Goal: Register for event/course

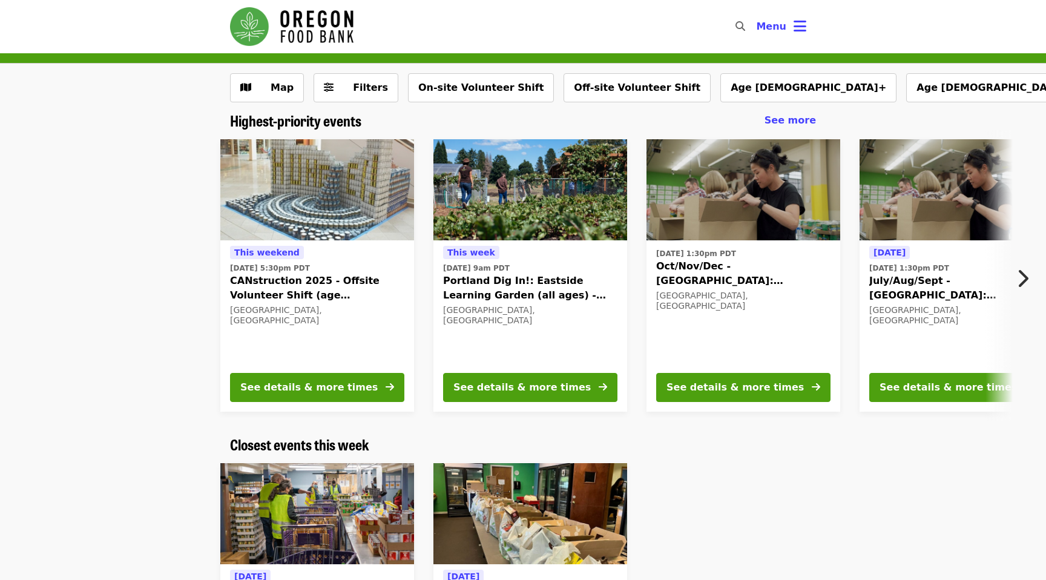
click at [527, 159] on img at bounding box center [530, 190] width 194 height 102
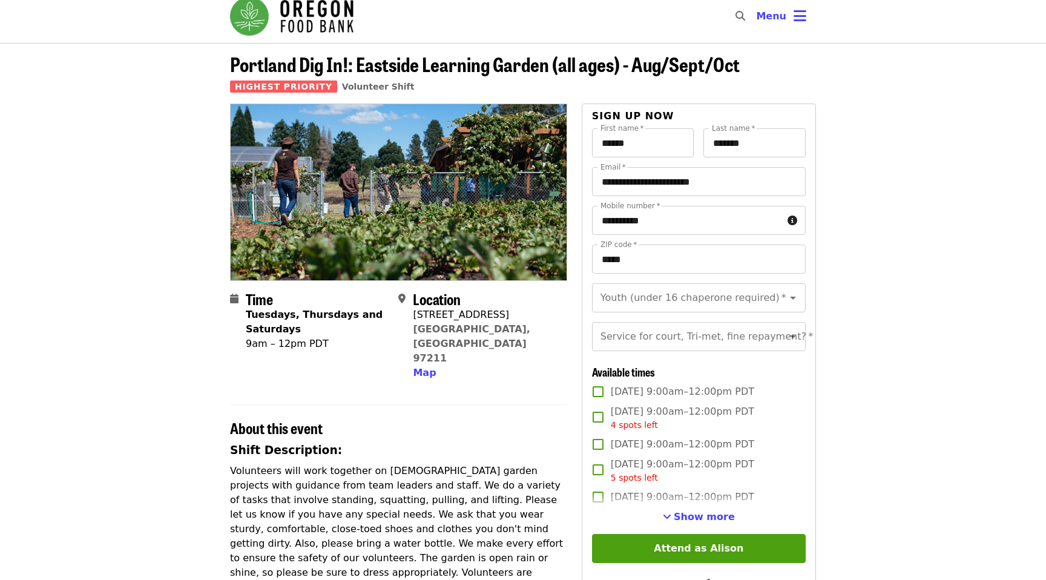
scroll to position [4, 0]
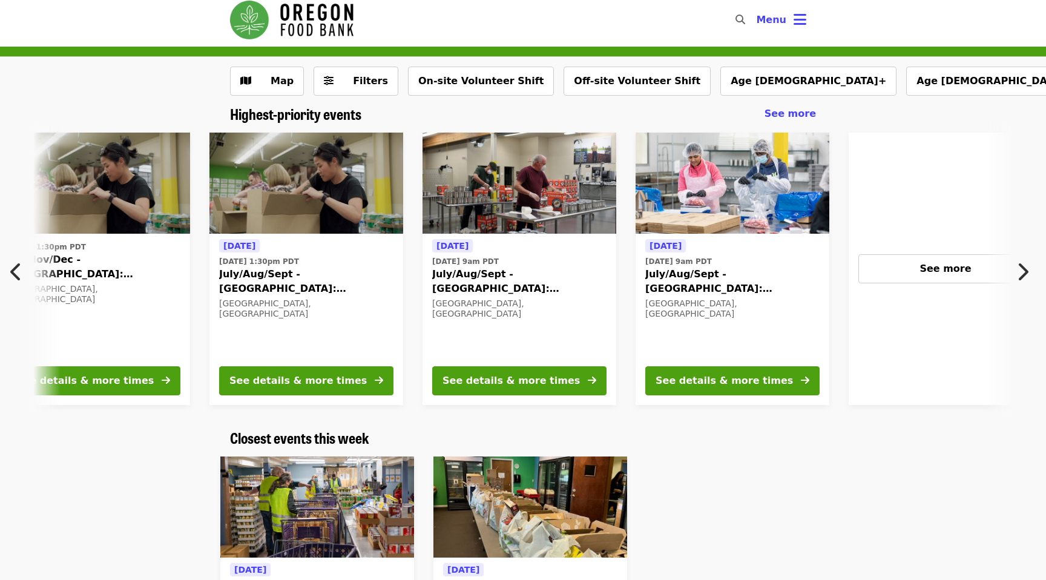
scroll to position [0, 651]
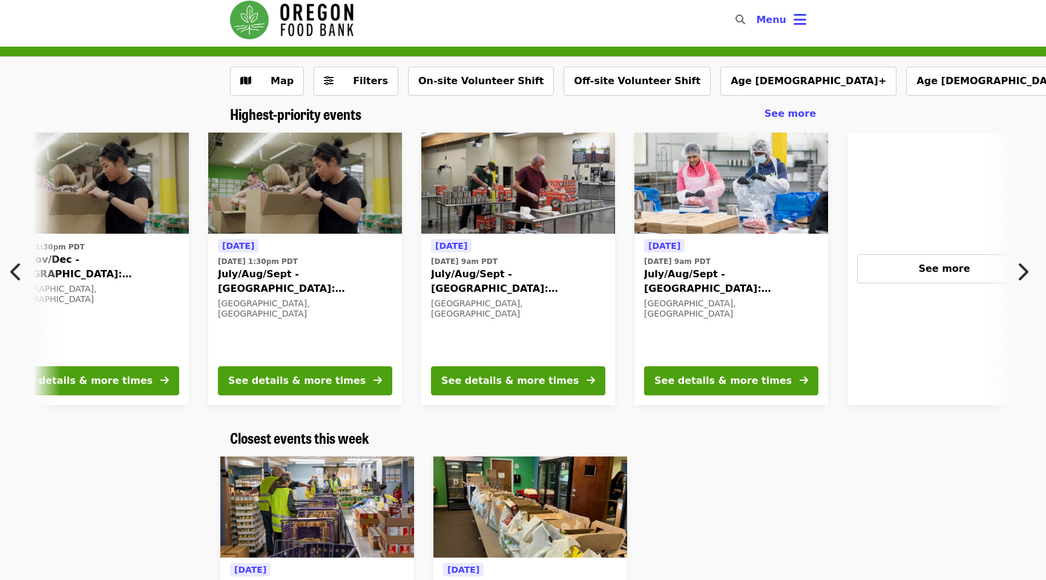
click at [332, 203] on img at bounding box center [305, 184] width 194 height 102
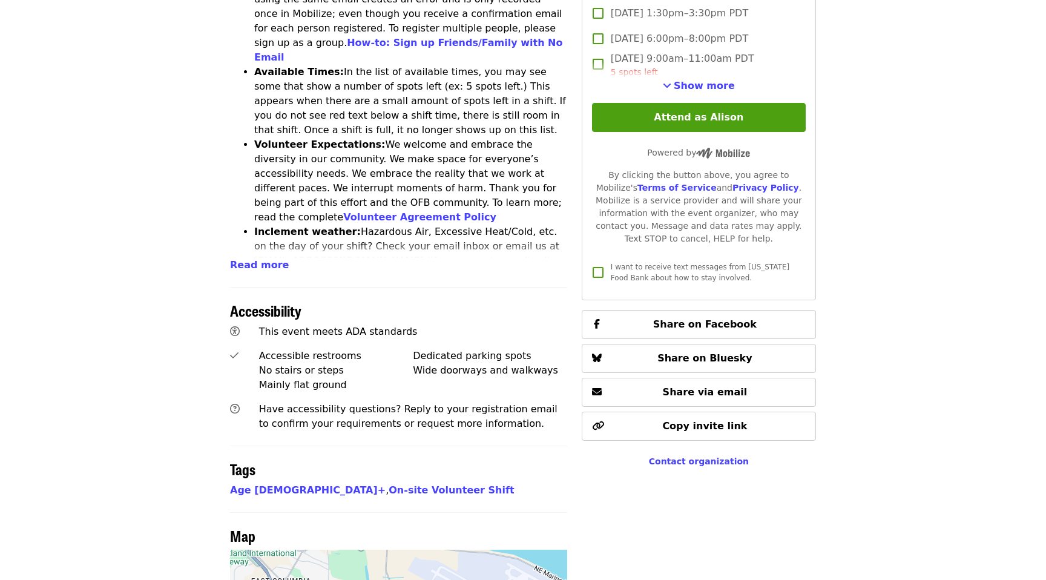
scroll to position [705, 0]
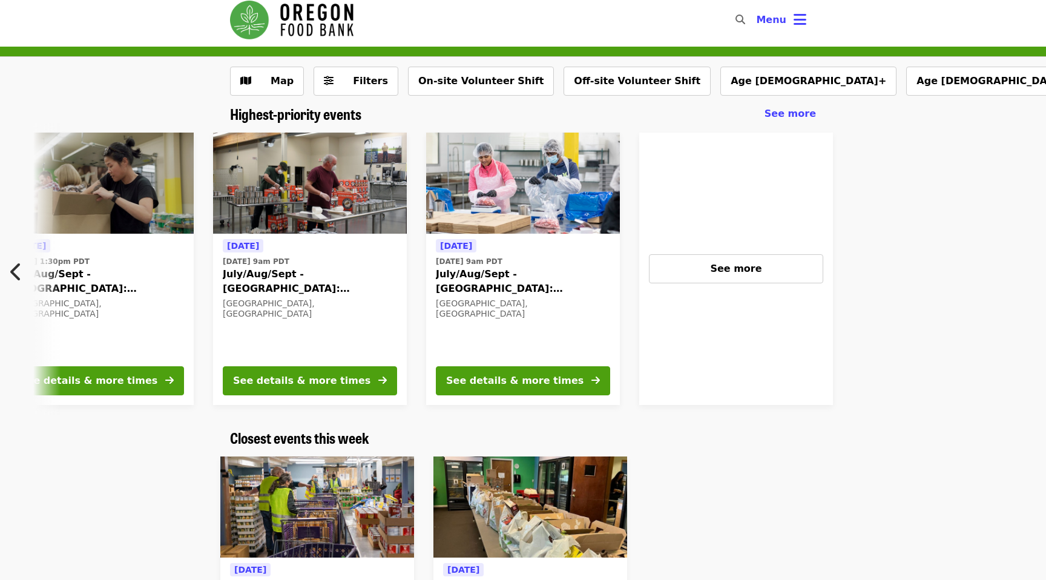
scroll to position [0, 864]
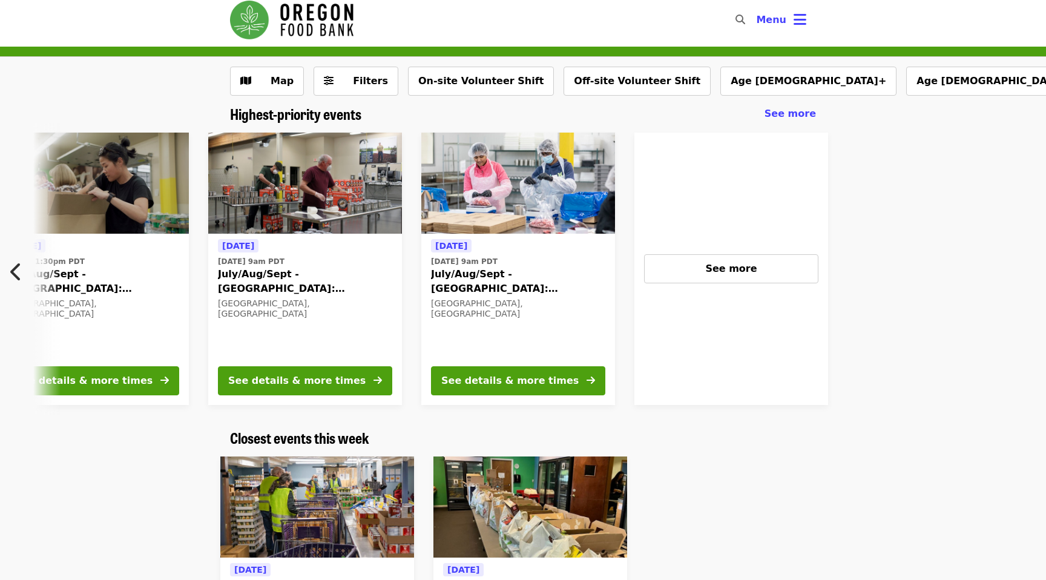
click at [334, 310] on div "[DATE] [DATE] 9am PDT July/Aug/Sept - [GEOGRAPHIC_DATA]: Repack/Sort (age [DEMO…" at bounding box center [305, 296] width 174 height 117
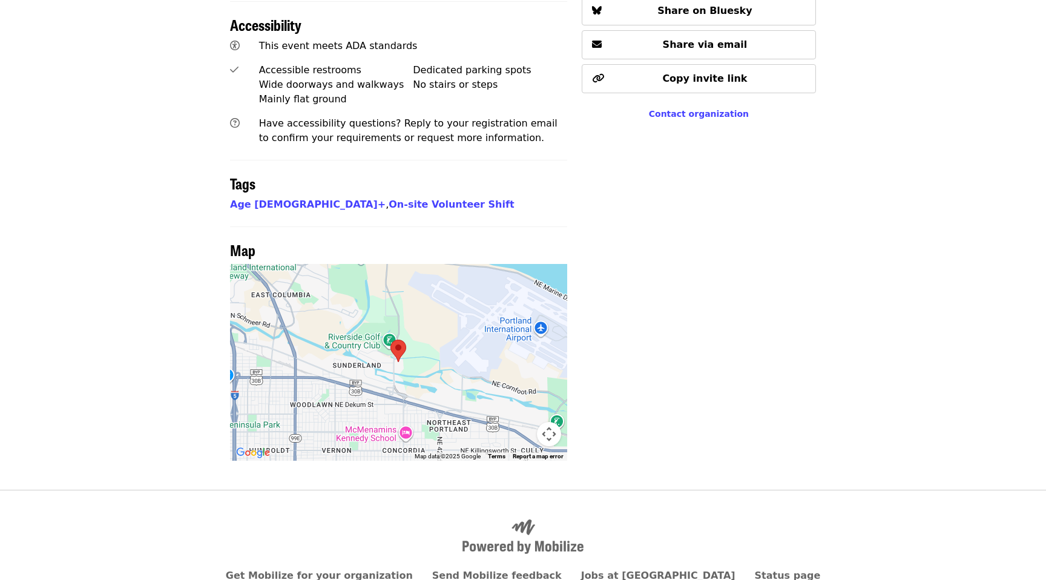
scroll to position [862, 0]
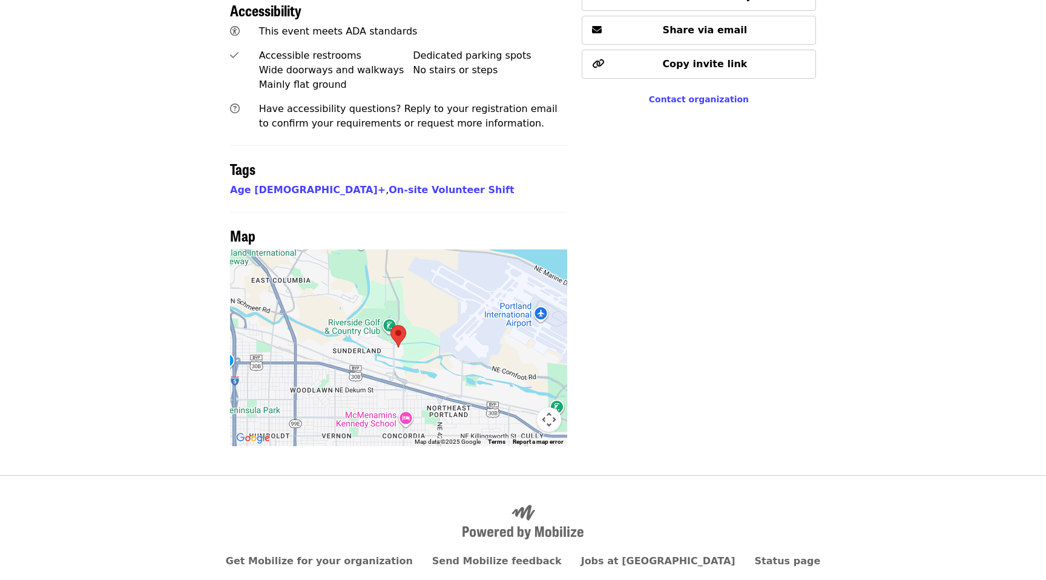
click at [390, 325] on area at bounding box center [390, 325] width 0 height 0
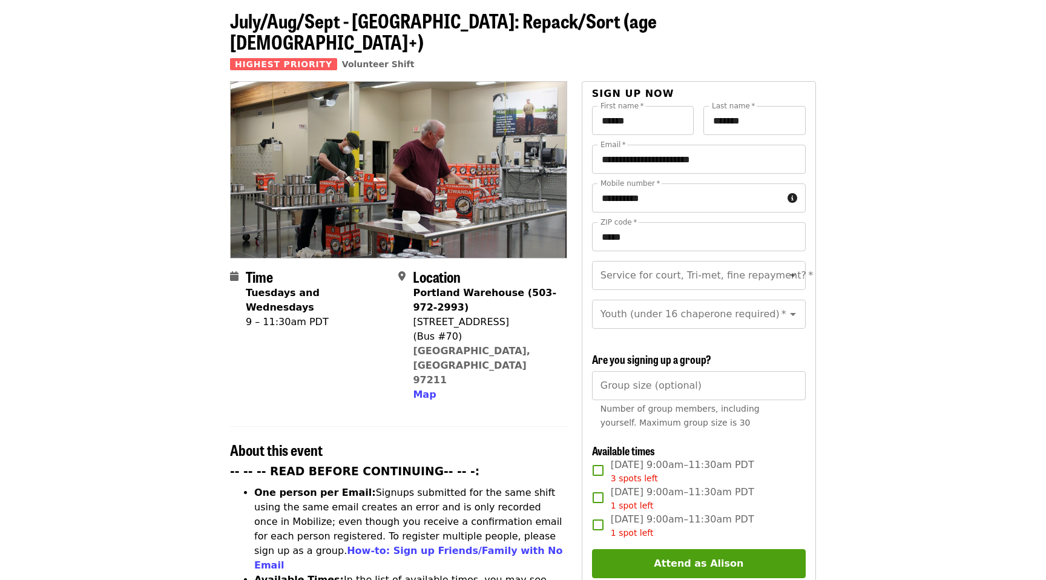
scroll to position [0, 0]
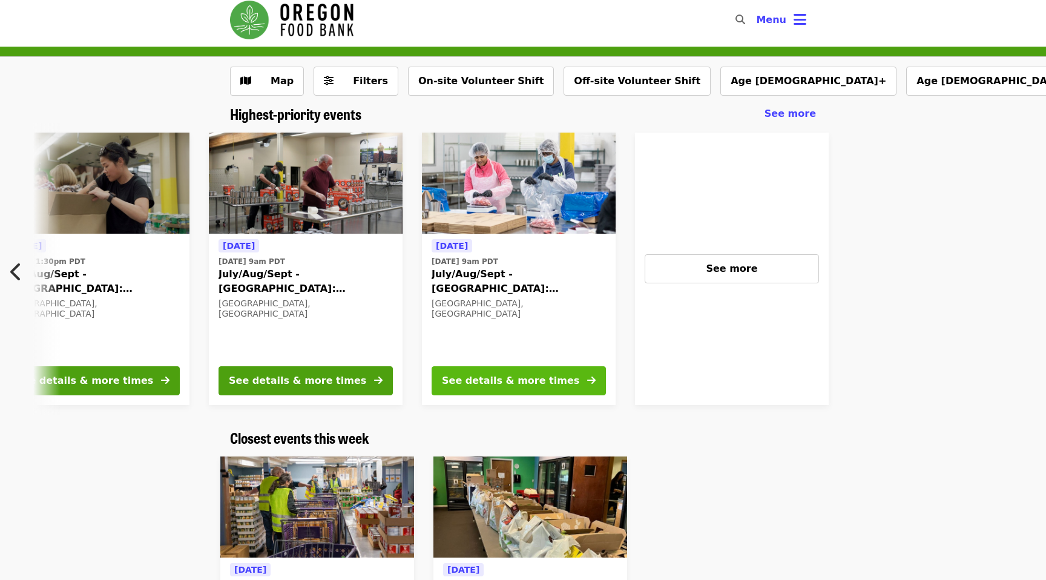
scroll to position [0, 864]
click at [533, 380] on div "See details & more times" at bounding box center [509, 380] width 137 height 15
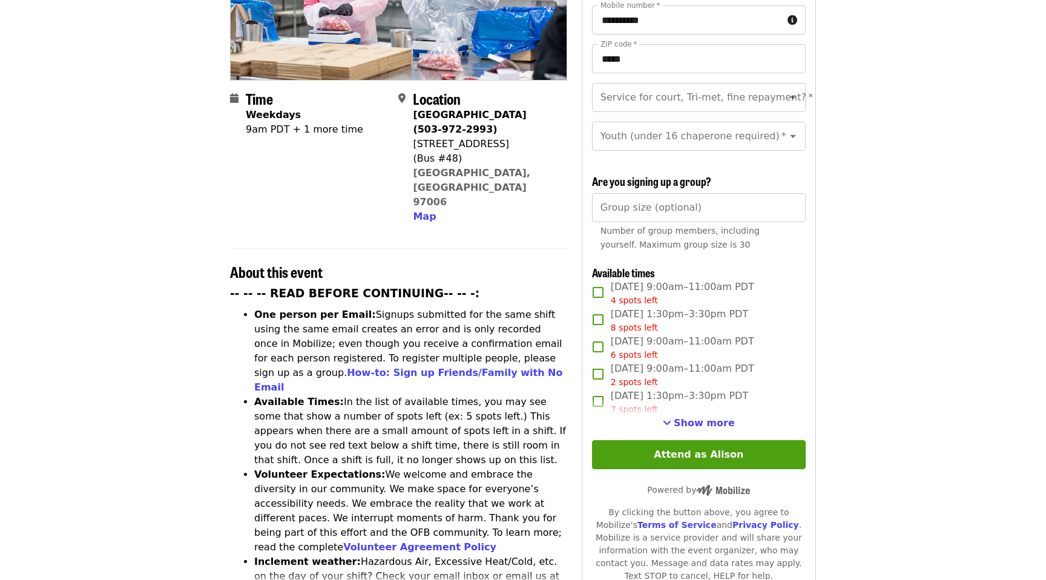
scroll to position [232, 0]
click at [697, 416] on span "Show more" at bounding box center [704, 421] width 61 height 11
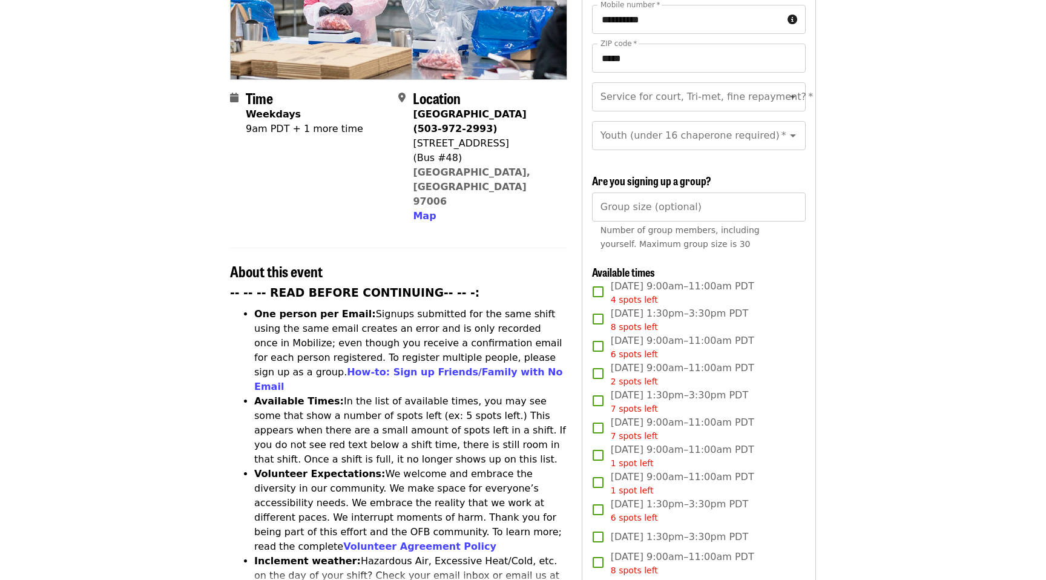
scroll to position [0, 0]
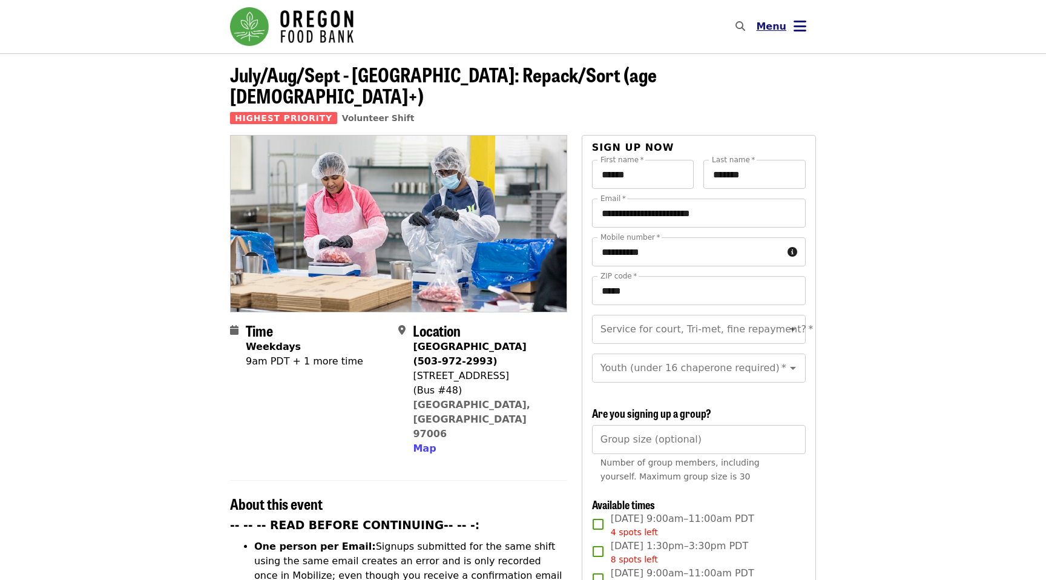
click at [809, 30] on button "Menu" at bounding box center [781, 26] width 70 height 29
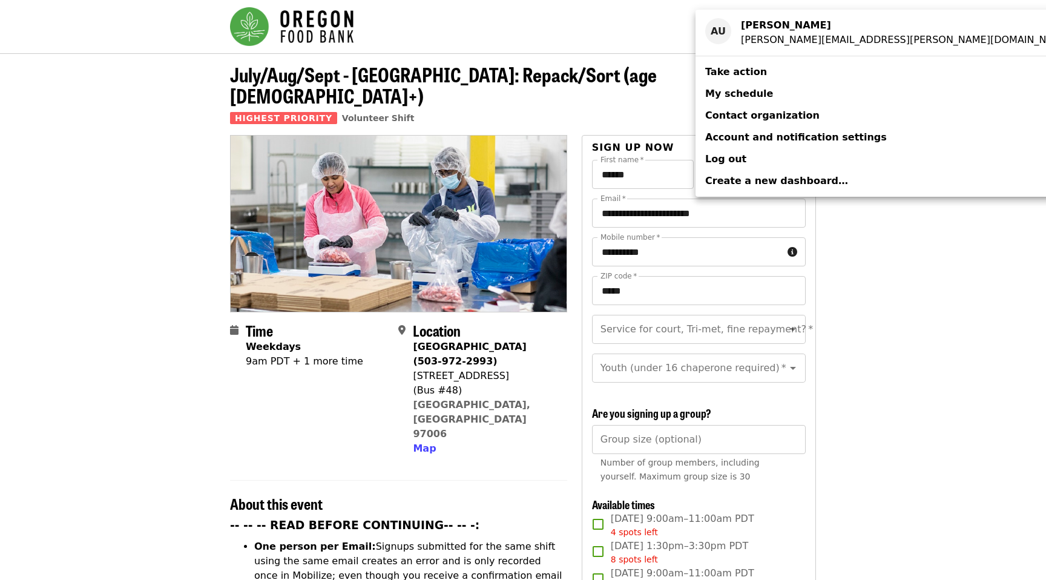
click at [746, 96] on span "My schedule" at bounding box center [739, 93] width 68 height 11
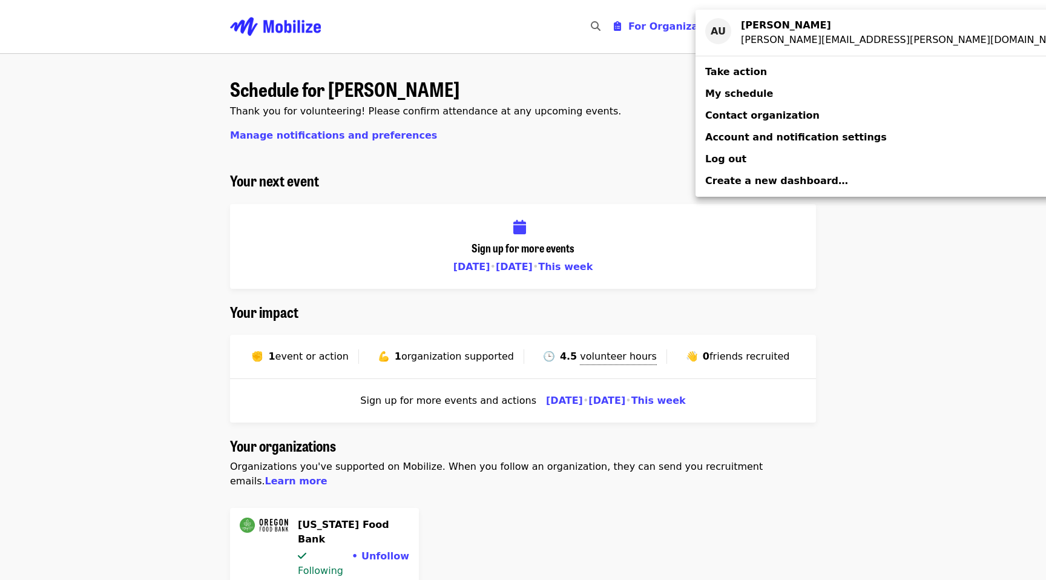
click at [609, 357] on div "Account menu" at bounding box center [523, 290] width 1046 height 580
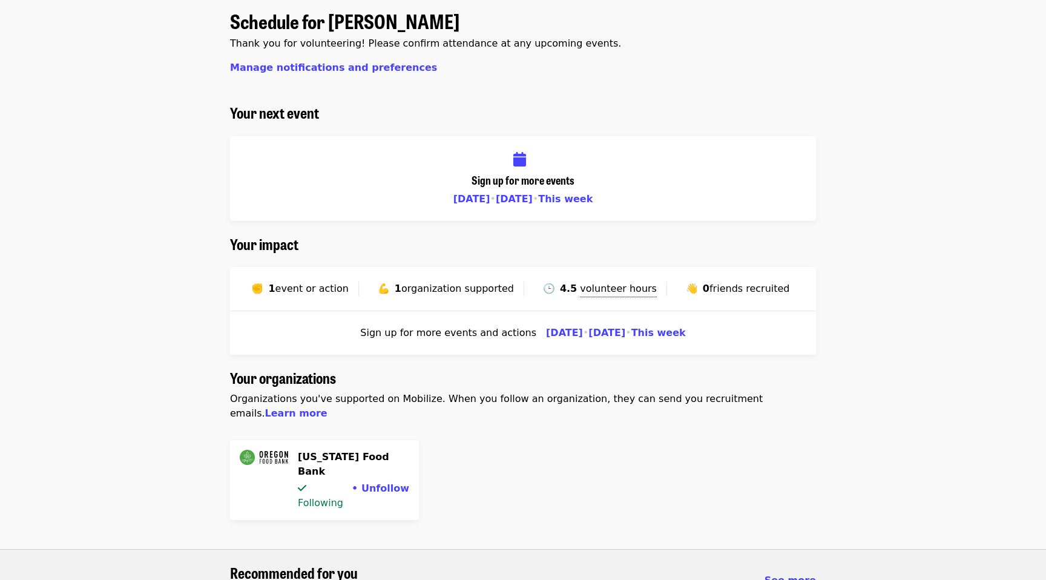
scroll to position [52, 0]
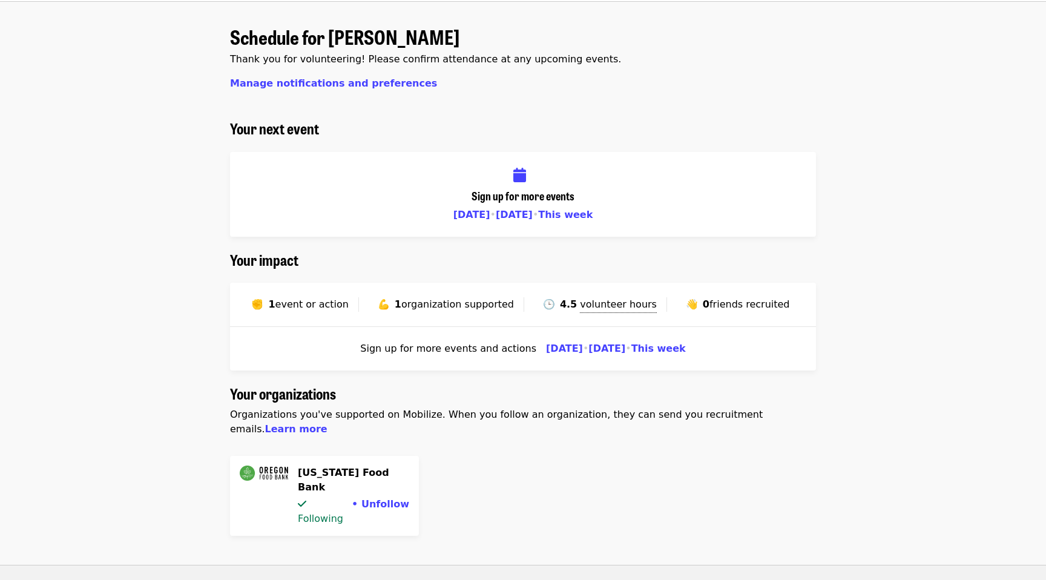
click at [553, 302] on span "🕒" at bounding box center [549, 303] width 12 height 11
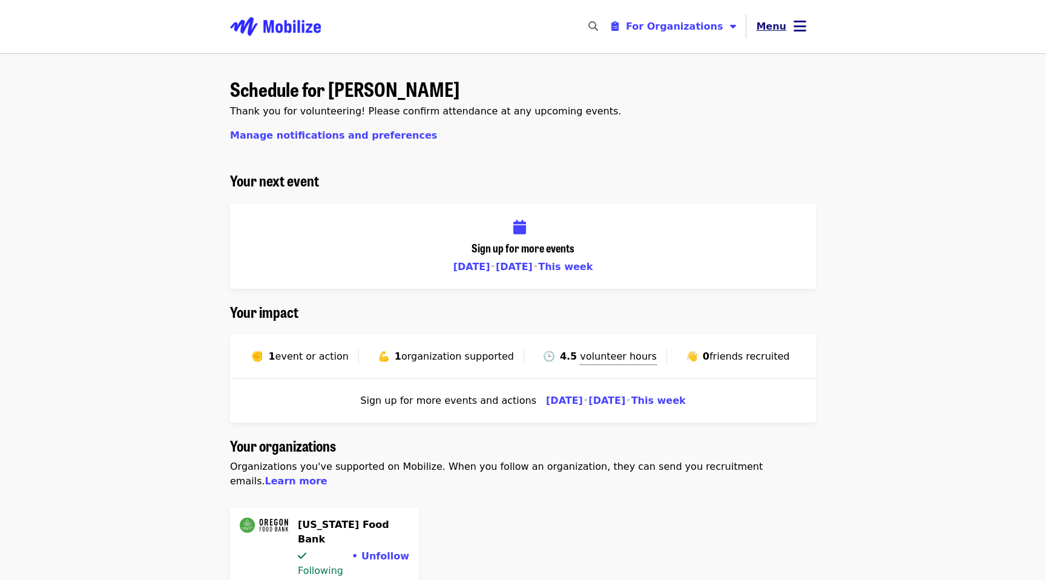
click at [800, 28] on icon "bars icon" at bounding box center [799, 27] width 13 height 18
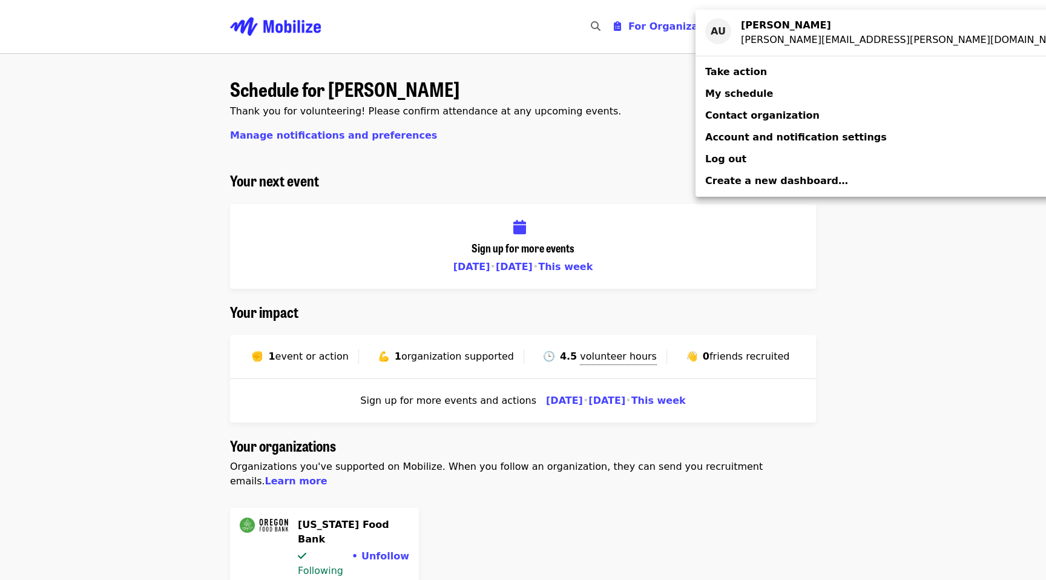
click at [718, 162] on span "Log out" at bounding box center [725, 158] width 41 height 11
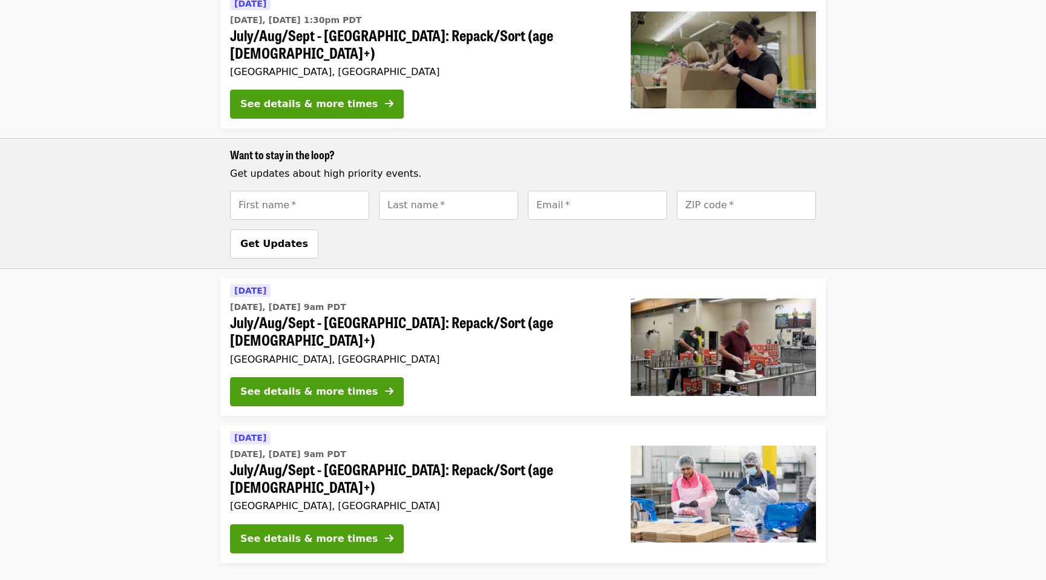
scroll to position [907, 0]
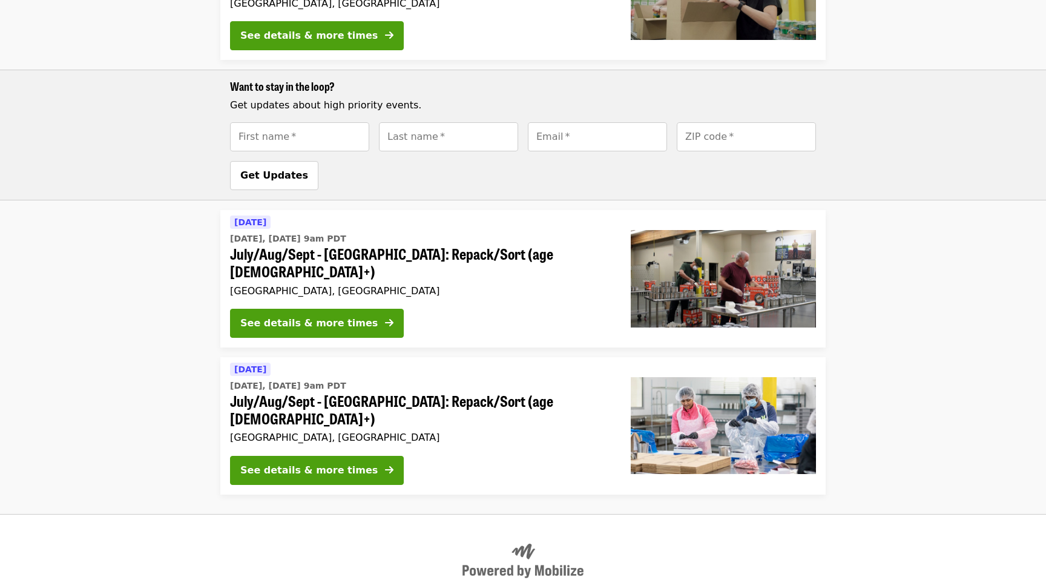
click at [487, 245] on span "July/Aug/Sept - [GEOGRAPHIC_DATA]: Repack/Sort (age [DEMOGRAPHIC_DATA]+)" at bounding box center [420, 262] width 381 height 35
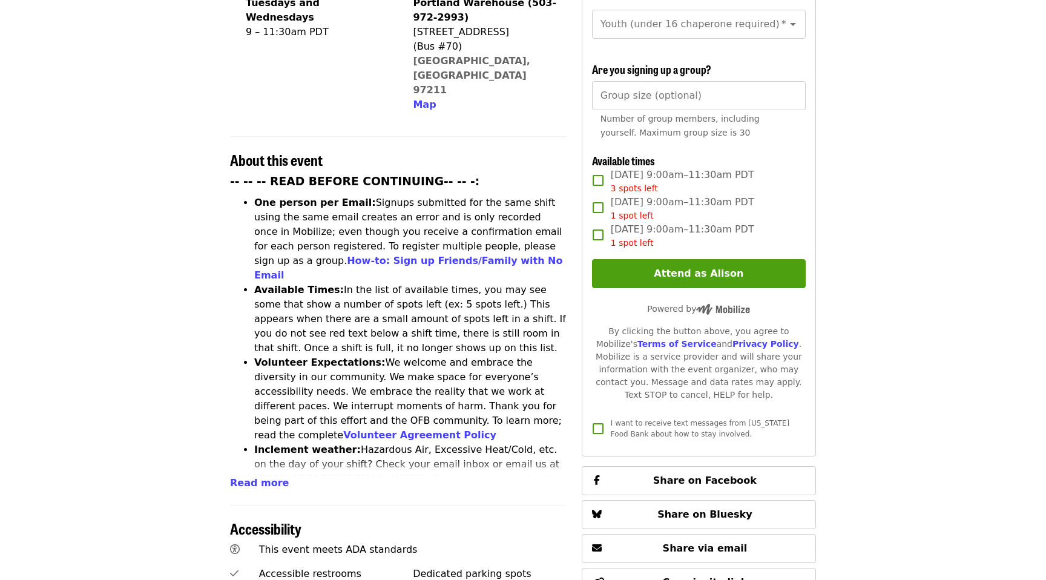
scroll to position [343, 0]
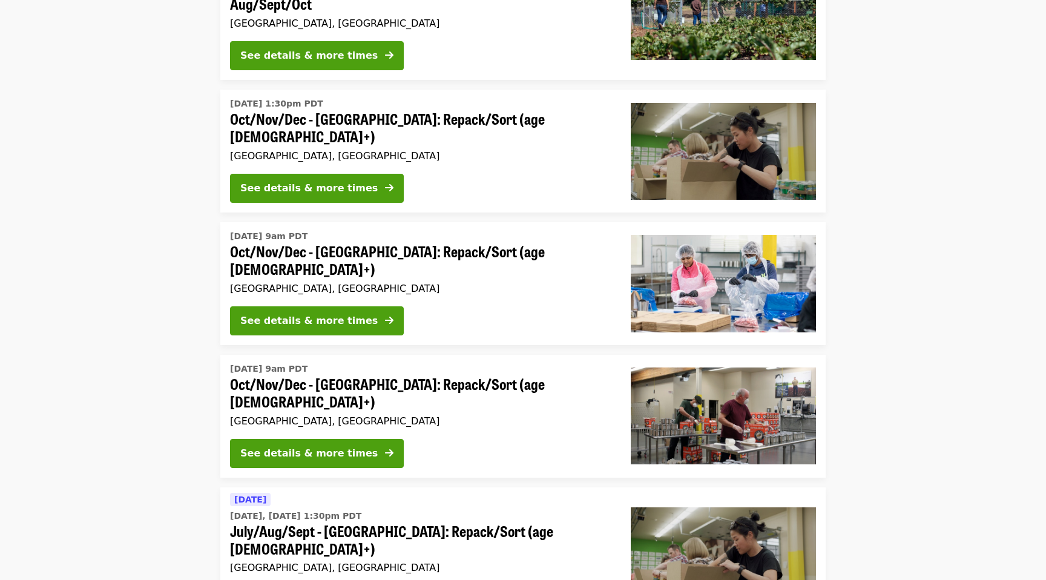
scroll to position [907, 0]
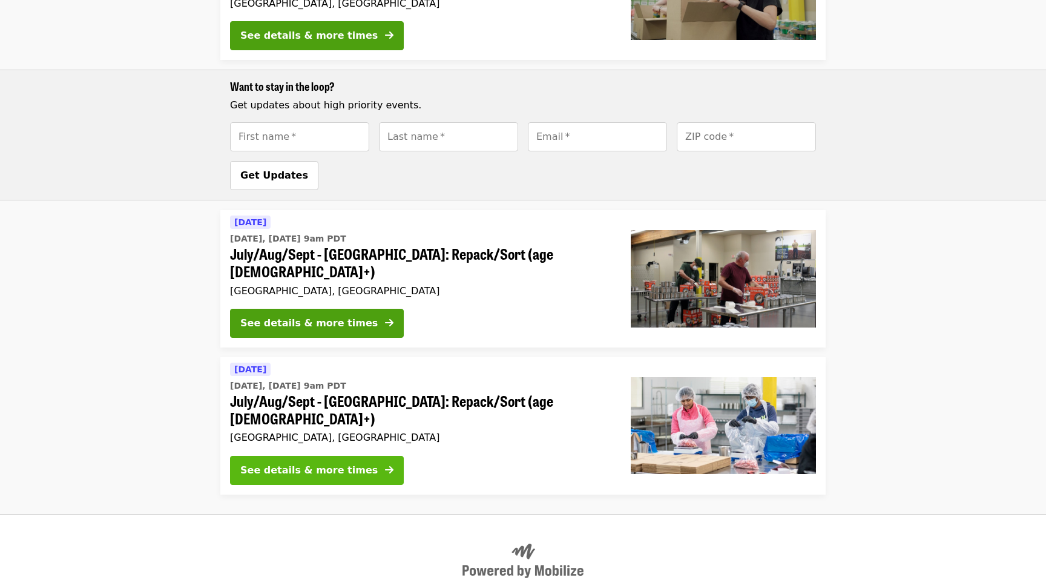
click at [326, 463] on div "See details & more times" at bounding box center [308, 470] width 137 height 15
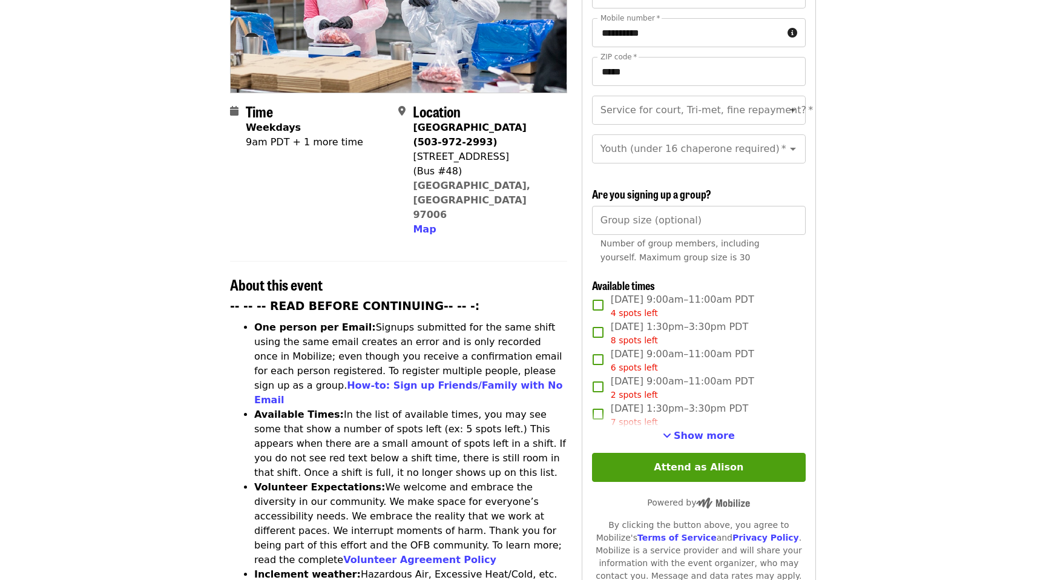
scroll to position [221, 0]
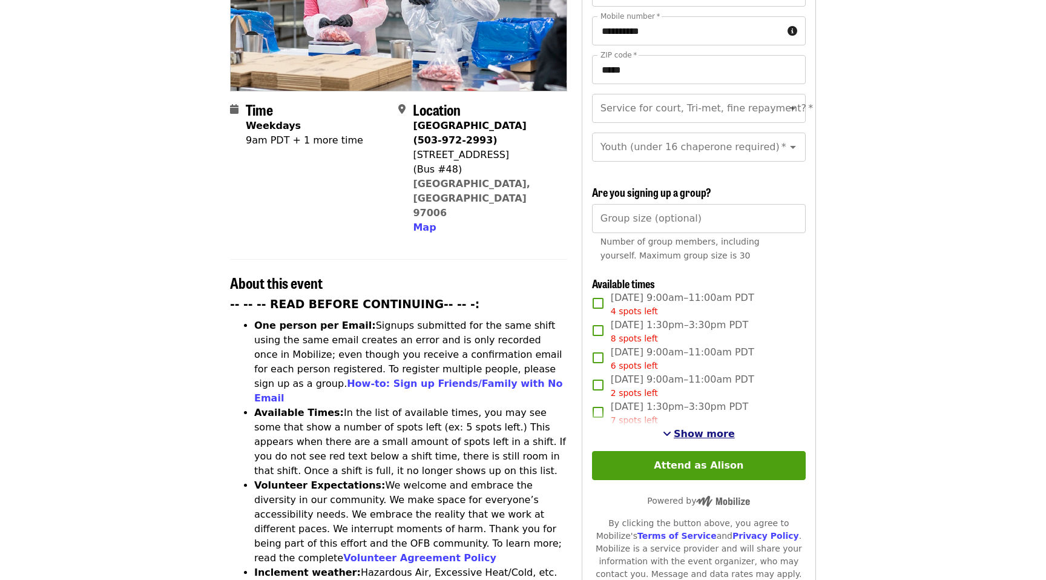
click at [677, 427] on button "Show more" at bounding box center [699, 434] width 72 height 15
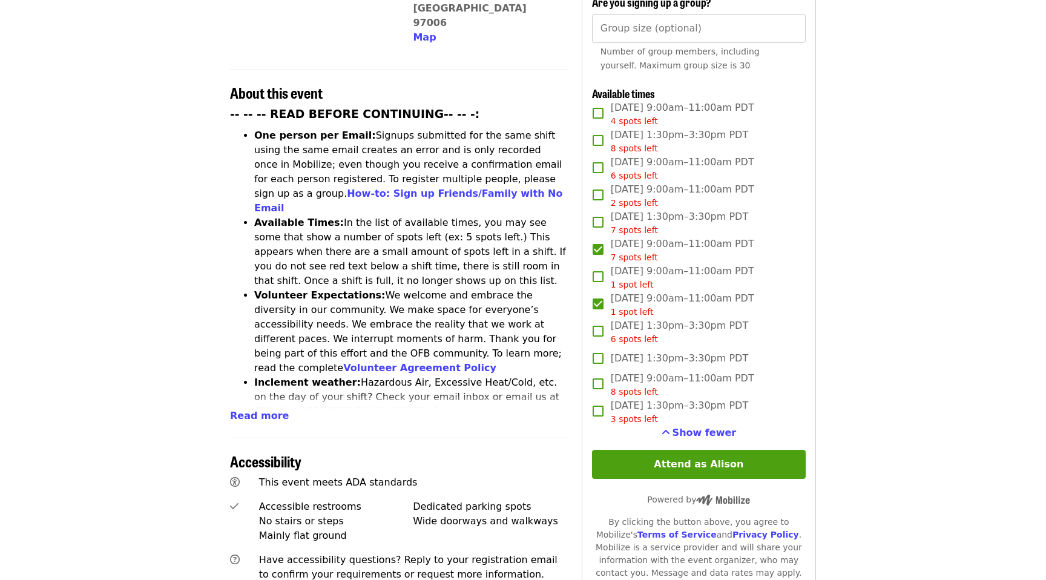
scroll to position [364, 0]
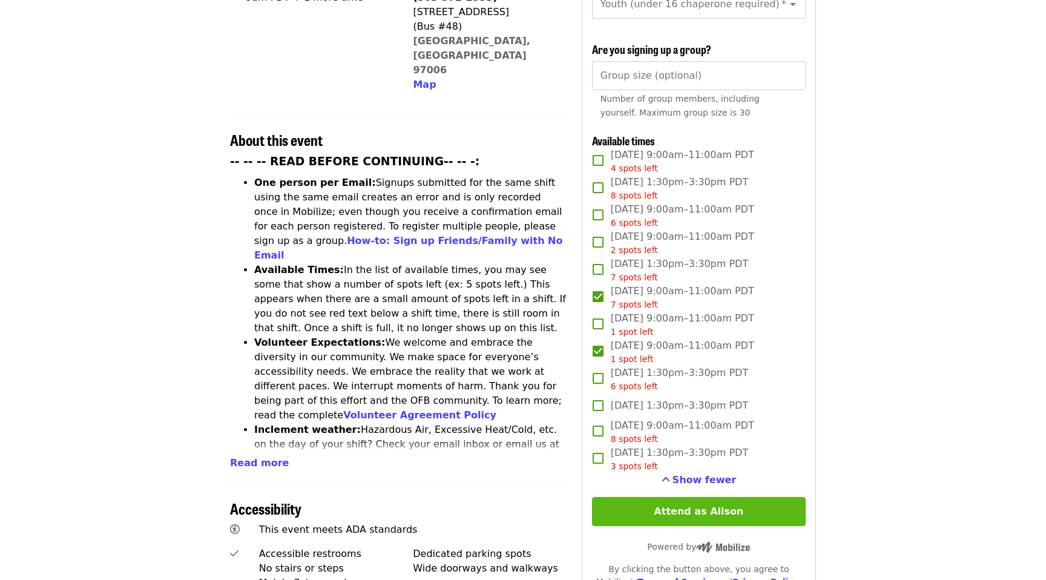
click at [651, 502] on button "Attend as Alison" at bounding box center [699, 511] width 214 height 29
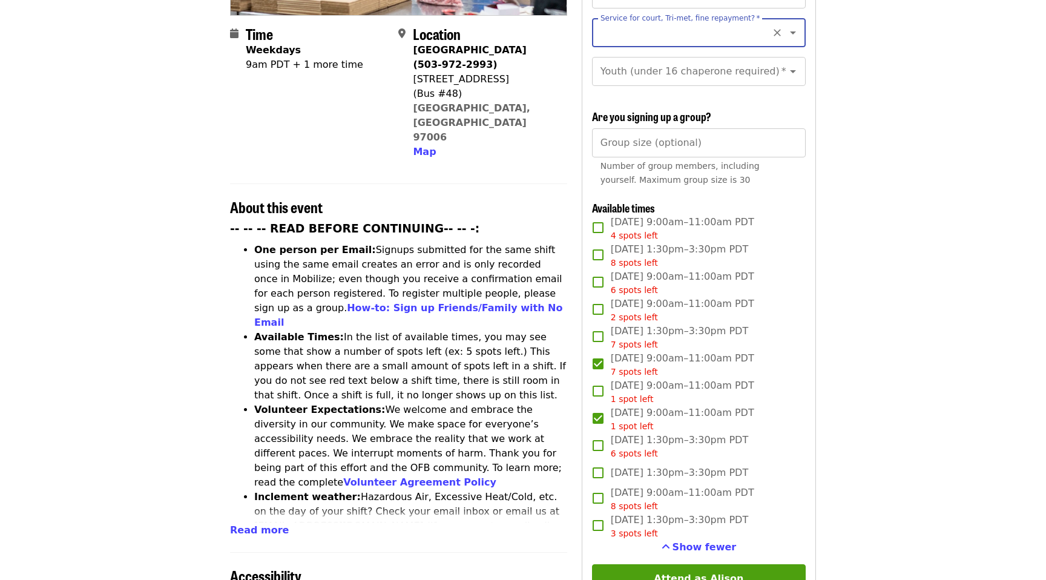
scroll to position [0, 0]
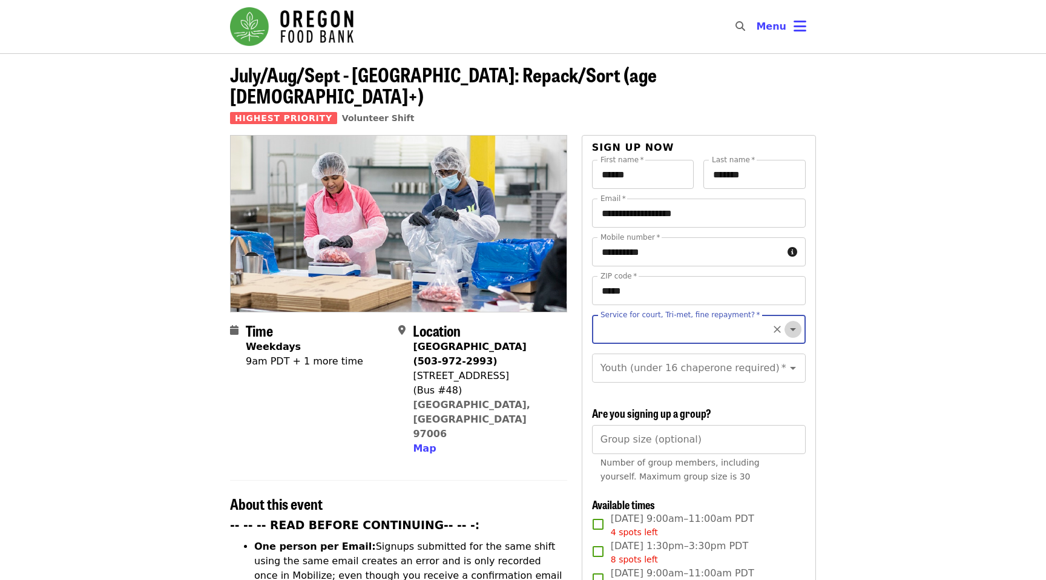
click at [792, 322] on icon "Open" at bounding box center [793, 329] width 15 height 15
click at [606, 344] on li "No" at bounding box center [698, 341] width 214 height 22
type input "**"
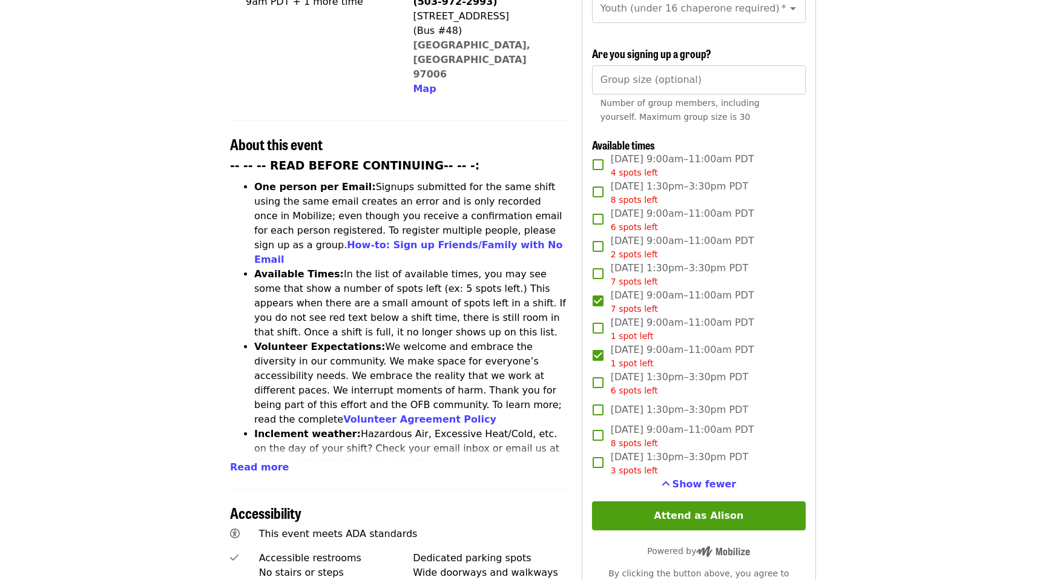
scroll to position [364, 0]
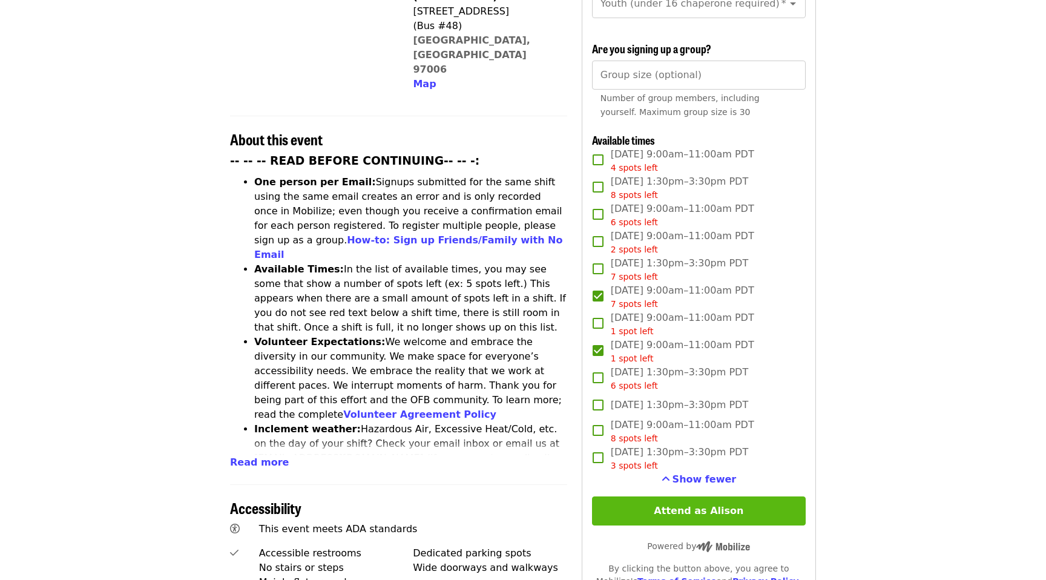
click at [720, 496] on button "Attend as Alison" at bounding box center [699, 510] width 214 height 29
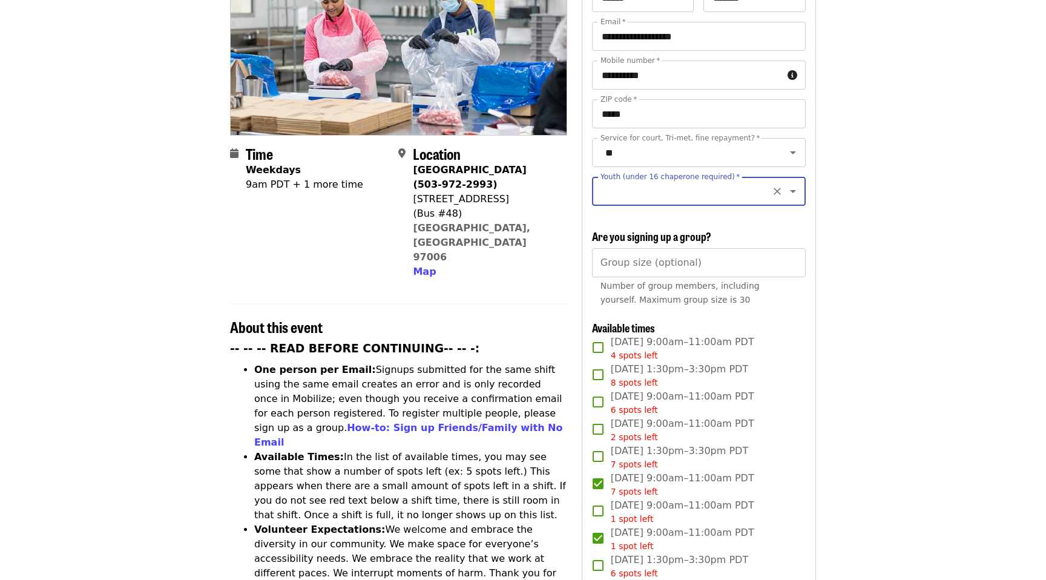
scroll to position [133, 0]
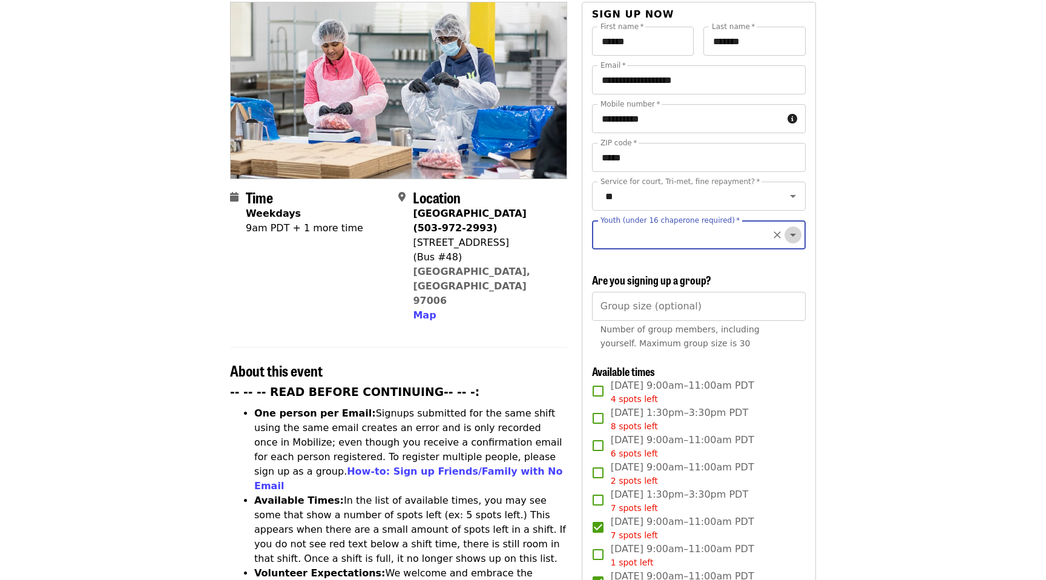
click at [792, 234] on icon "Open" at bounding box center [793, 235] width 6 height 3
click at [613, 248] on li "16 and older" at bounding box center [698, 246] width 214 height 22
type input "**********"
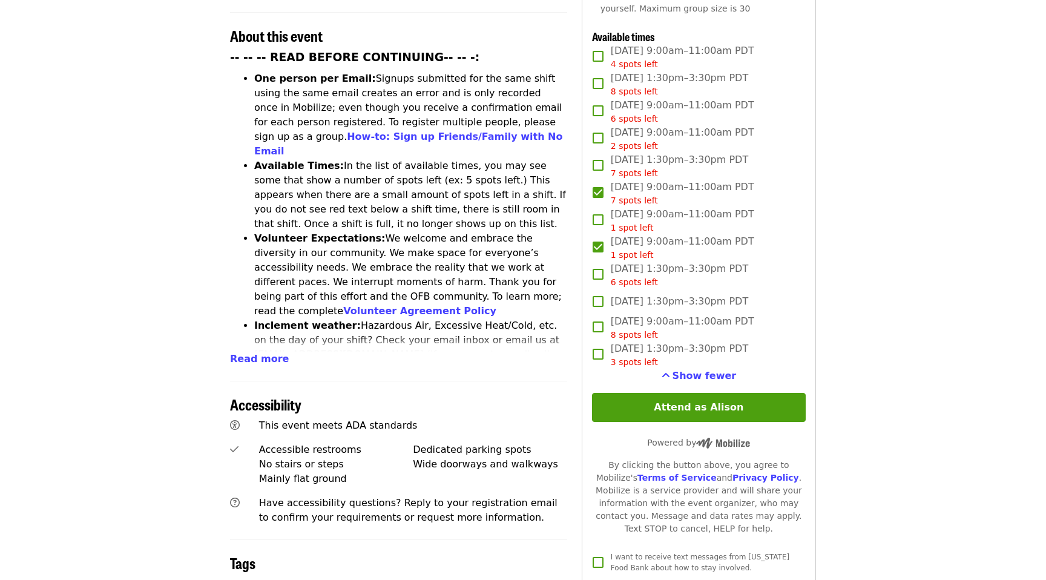
scroll to position [493, 0]
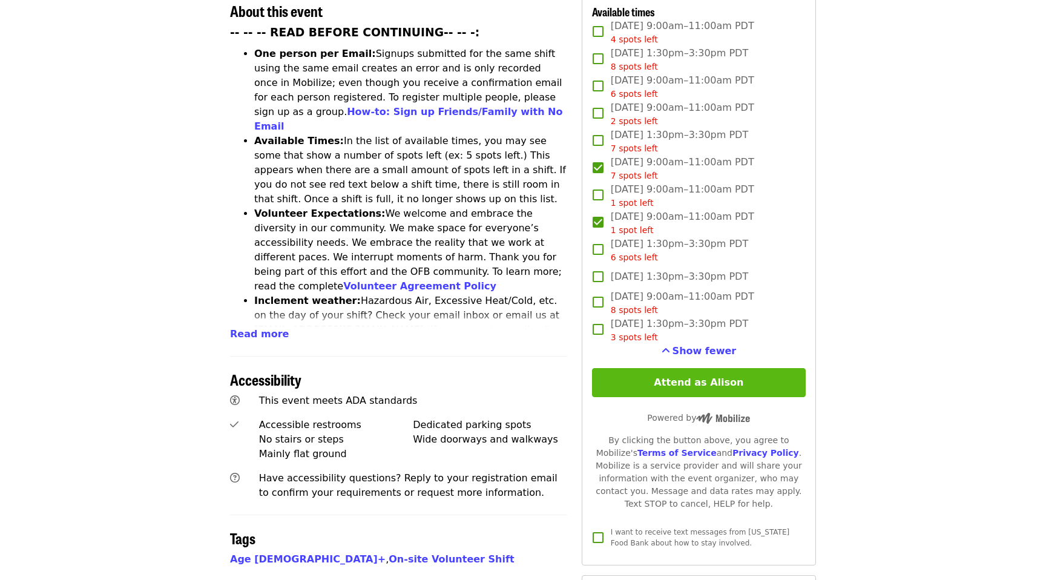
click at [702, 368] on button "Attend as Alison" at bounding box center [699, 382] width 214 height 29
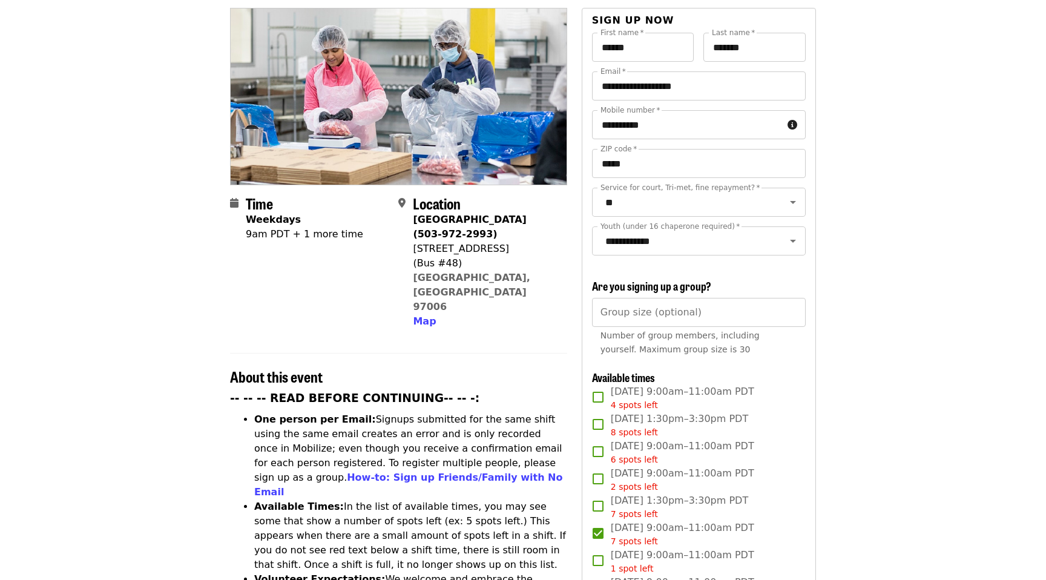
scroll to position [0, 0]
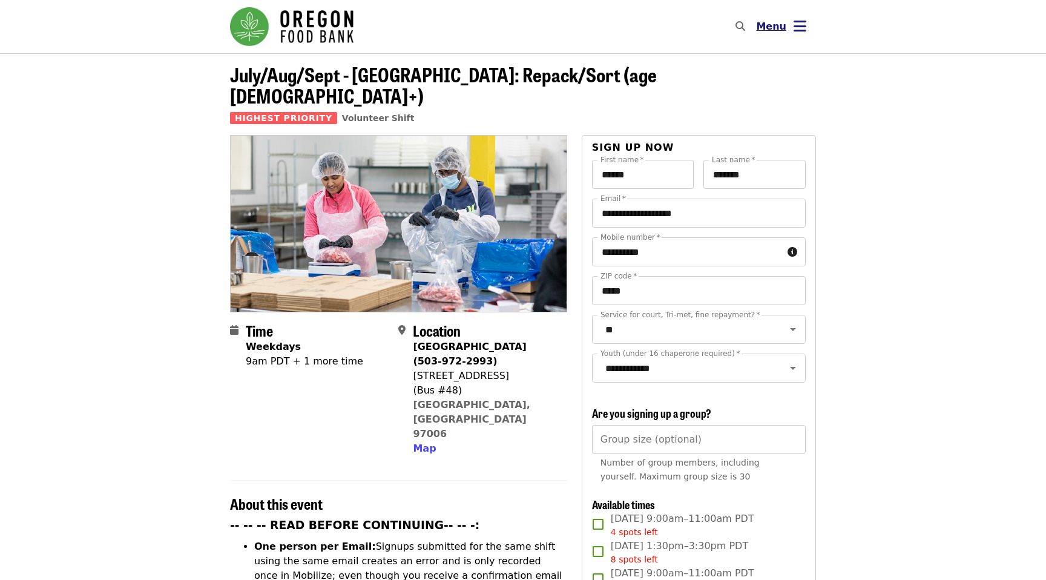
click at [792, 27] on button "Menu" at bounding box center [781, 26] width 70 height 29
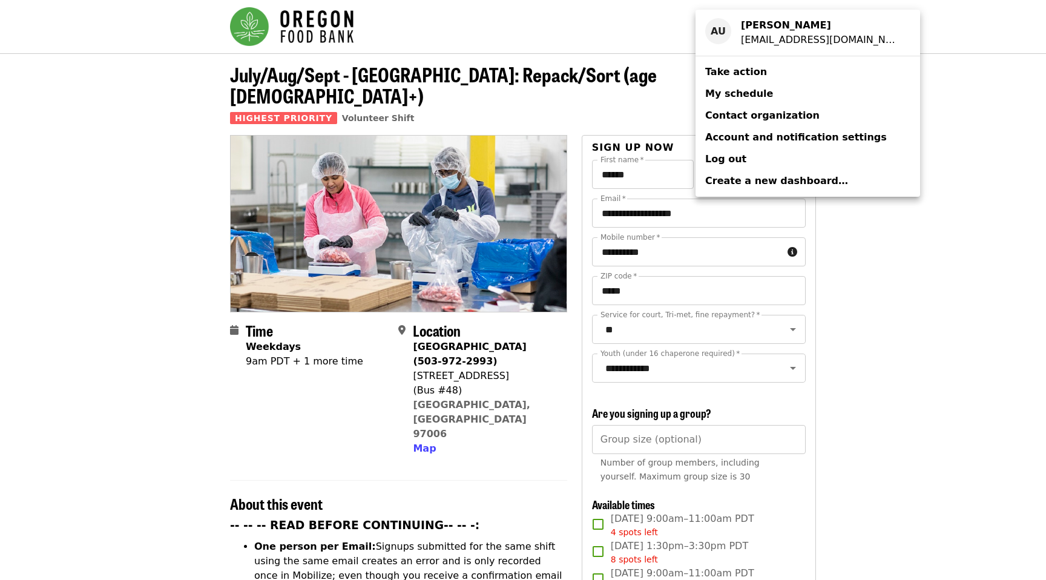
click at [755, 90] on span "My schedule" at bounding box center [739, 93] width 68 height 11
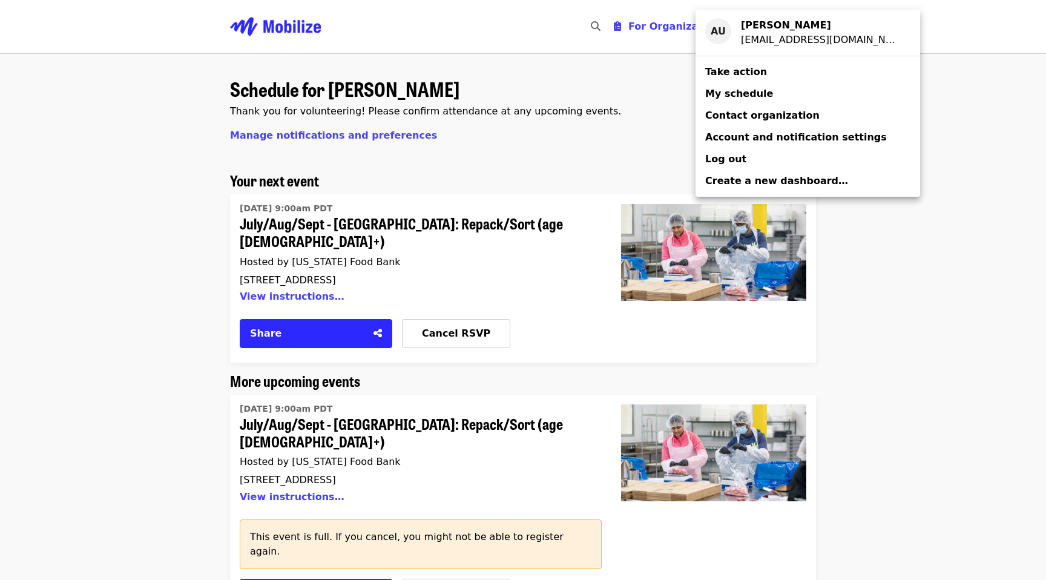
click at [961, 234] on div "Account menu" at bounding box center [523, 290] width 1046 height 580
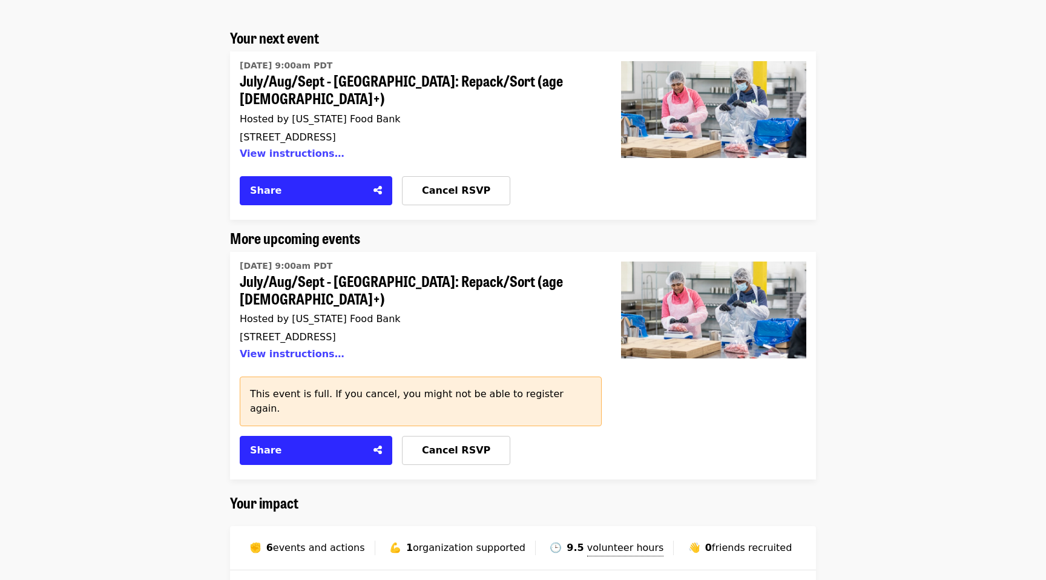
scroll to position [138, 0]
